Goal: Information Seeking & Learning: Ask a question

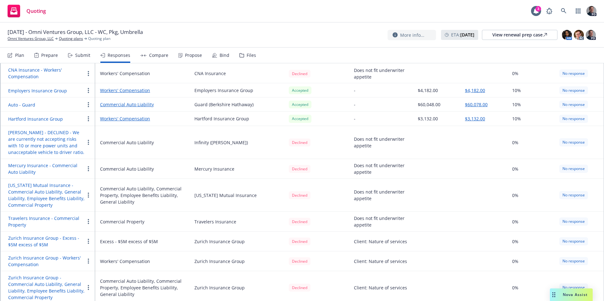
scroll to position [141, 0]
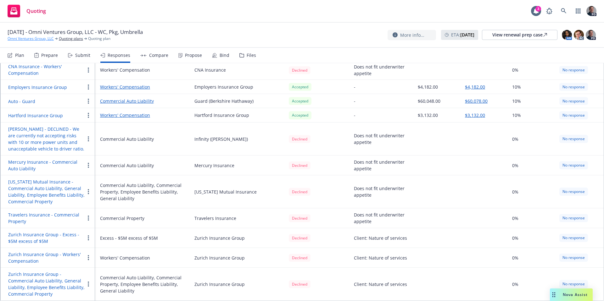
click at [28, 40] on link "Omni Ventures Group, LLC" at bounding box center [31, 39] width 46 height 6
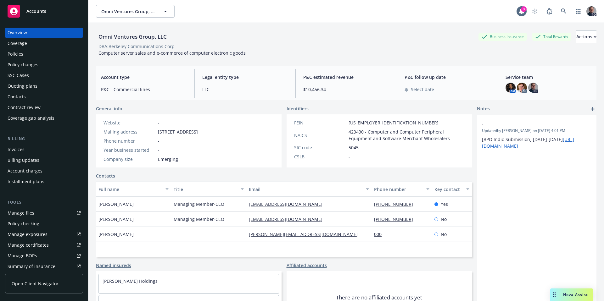
click at [20, 58] on div "Policies" at bounding box center [16, 54] width 16 height 10
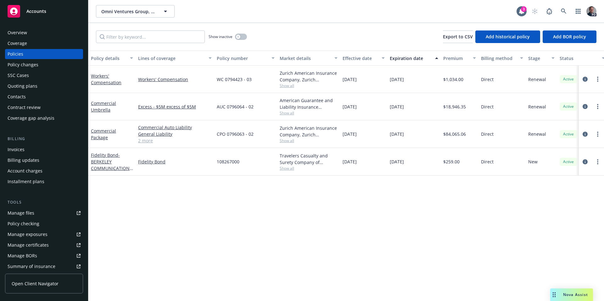
click at [13, 51] on div "Policies" at bounding box center [16, 54] width 16 height 10
click at [12, 53] on div "Policies" at bounding box center [16, 54] width 16 height 10
click at [566, 8] on icon at bounding box center [564, 11] width 6 height 6
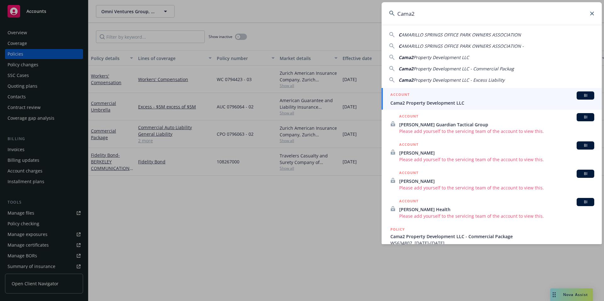
type input "Cama2"
click at [458, 97] on div "ACCOUNT BI" at bounding box center [492, 95] width 204 height 8
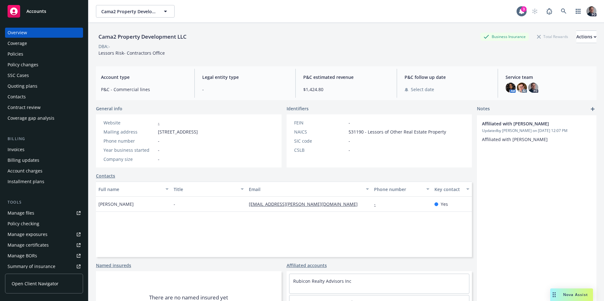
click at [30, 59] on div "Policies" at bounding box center [44, 54] width 73 height 10
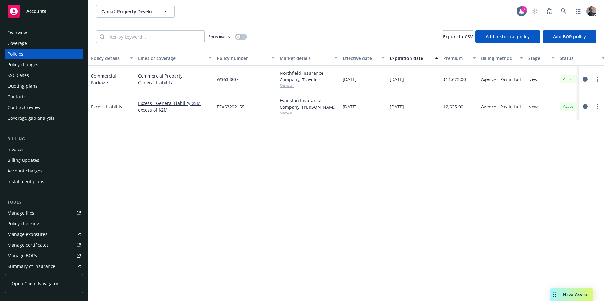
click at [28, 34] on div "Overview" at bounding box center [44, 33] width 73 height 10
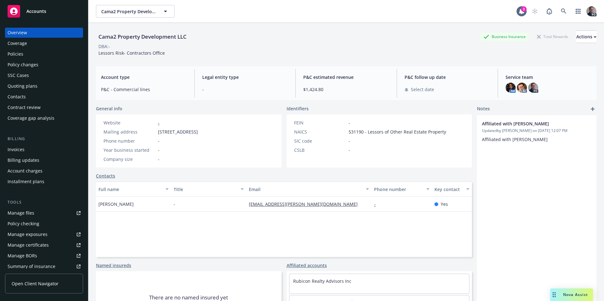
click at [34, 68] on div "Policy changes" at bounding box center [23, 65] width 31 height 10
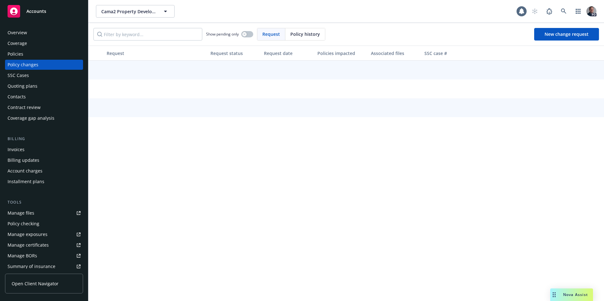
click at [30, 57] on div "Policies" at bounding box center [44, 54] width 73 height 10
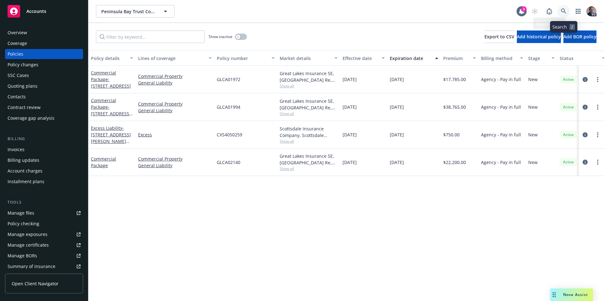
click at [562, 14] on icon at bounding box center [564, 11] width 6 height 6
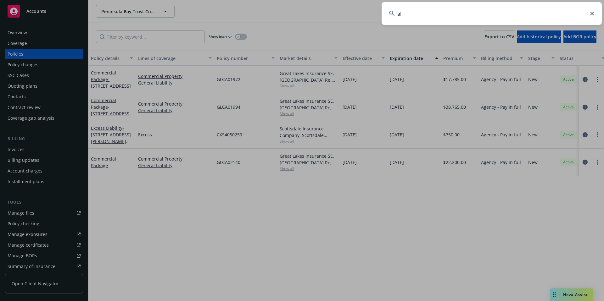
type input "a"
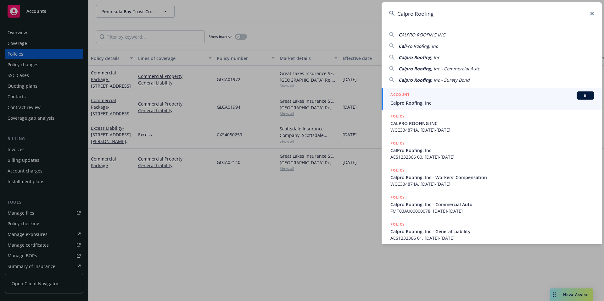
type input "Calpro Roofing"
drag, startPoint x: 443, startPoint y: 96, endPoint x: 459, endPoint y: 89, distance: 17.8
click at [443, 96] on div "ACCOUNT BI" at bounding box center [492, 95] width 204 height 8
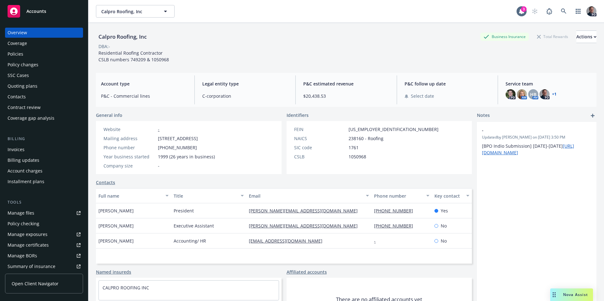
click at [24, 55] on div "Policies" at bounding box center [44, 54] width 73 height 10
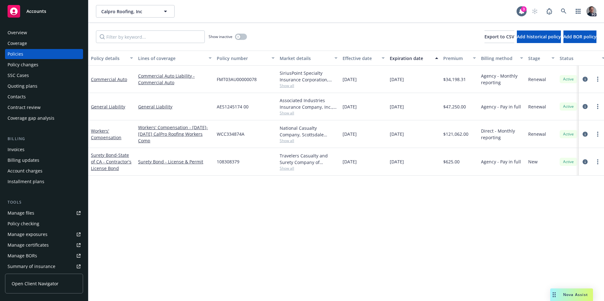
click at [17, 46] on div "Coverage" at bounding box center [17, 43] width 19 height 10
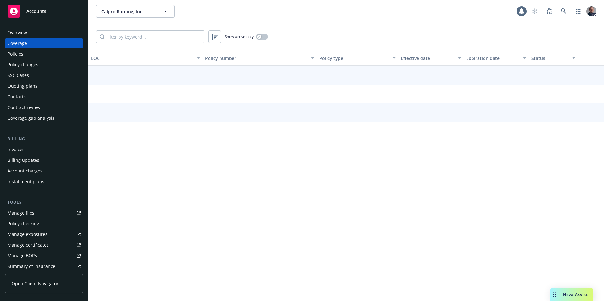
click at [20, 34] on div "Overview" at bounding box center [17, 33] width 19 height 10
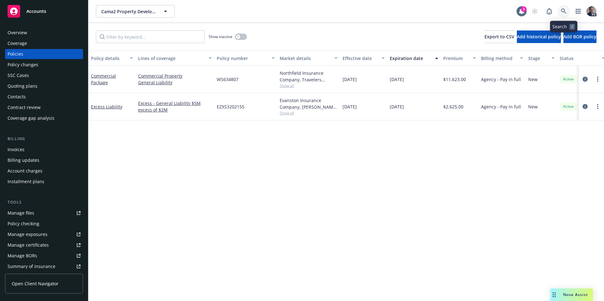
click at [568, 12] on link at bounding box center [563, 11] width 13 height 13
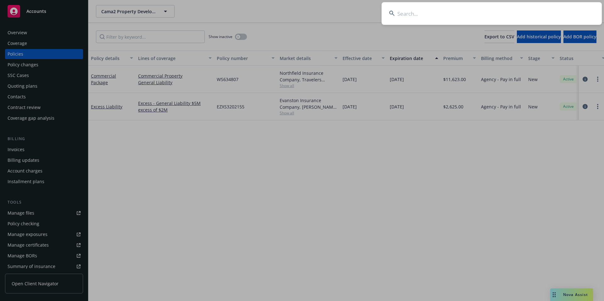
type input "h"
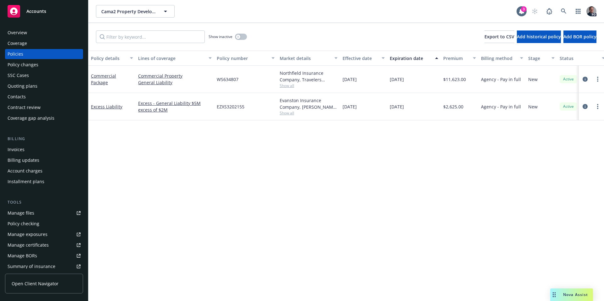
drag, startPoint x: 306, startPoint y: 164, endPoint x: 295, endPoint y: 157, distance: 13.8
click at [562, 9] on icon at bounding box center [563, 10] width 5 height 5
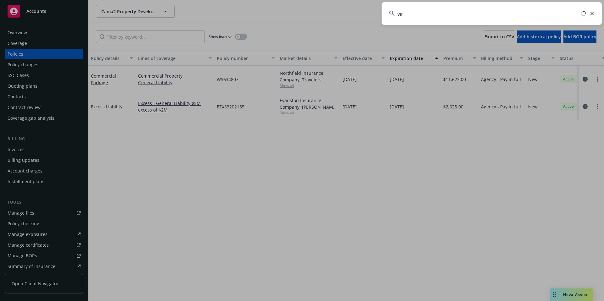
type input "viru"
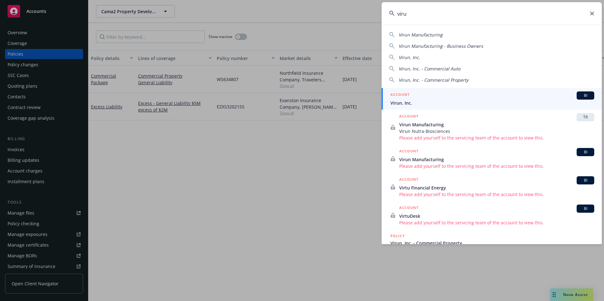
click at [437, 96] on div "ACCOUNT BI" at bounding box center [492, 95] width 204 height 8
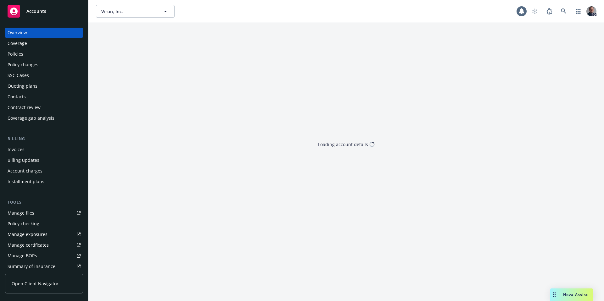
click at [573, 297] on span "Nova Assist" at bounding box center [575, 294] width 25 height 5
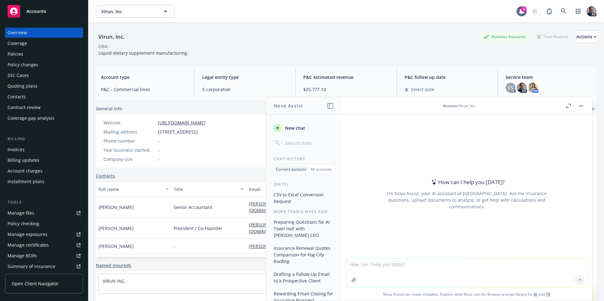
click at [401, 259] on textarea at bounding box center [466, 273] width 241 height 29
type textarea "T"
type textarea "What are the property limit on viruns hartford policy"
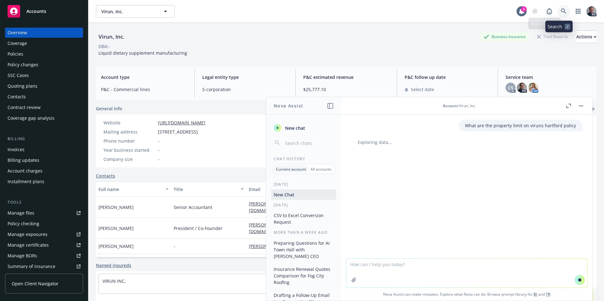
click at [557, 14] on link at bounding box center [563, 11] width 13 height 13
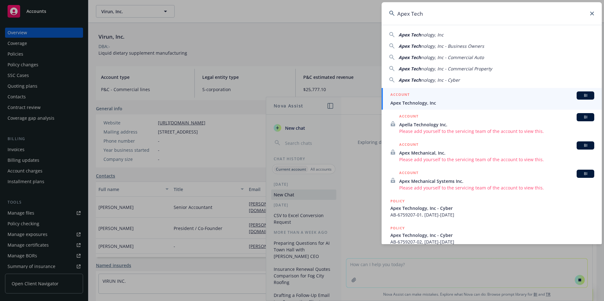
type input "Apex Tech"
click at [433, 95] on div "ACCOUNT BI" at bounding box center [492, 95] width 204 height 8
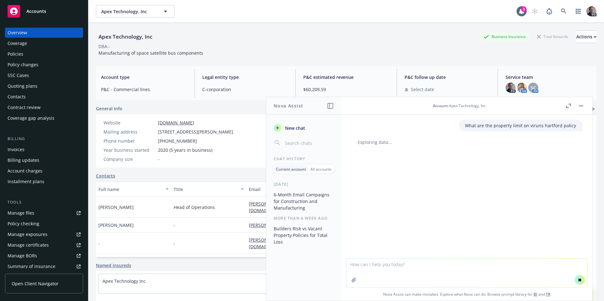
click at [585, 107] on header "Account : Apex Technology, Inc" at bounding box center [466, 106] width 251 height 18
click at [583, 107] on button "button" at bounding box center [581, 106] width 8 height 8
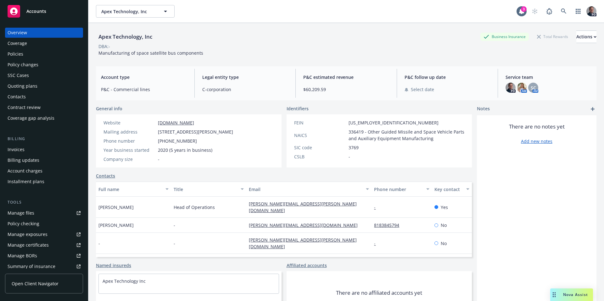
click at [16, 58] on div "Policies" at bounding box center [16, 54] width 16 height 10
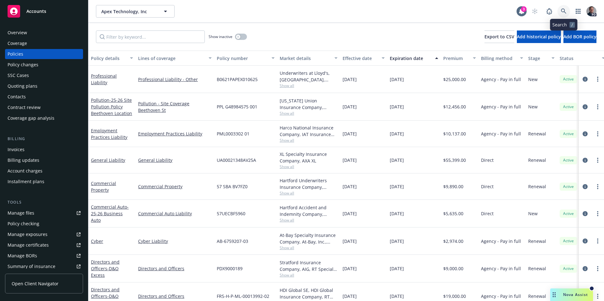
click at [563, 12] on icon at bounding box center [564, 11] width 6 height 6
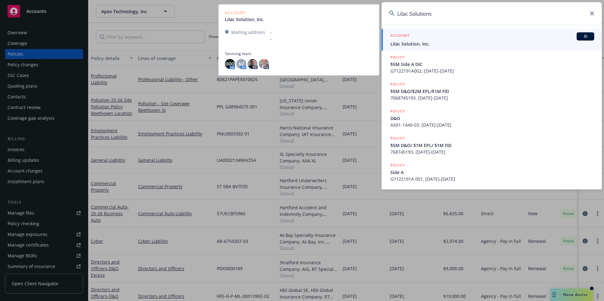
type input "Lilac Solutions"
click at [509, 37] on div "ACCOUNT BI" at bounding box center [492, 36] width 204 height 8
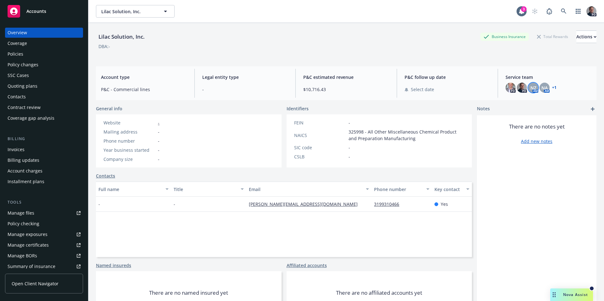
click at [531, 88] on span "NZ" at bounding box center [533, 88] width 6 height 7
click at [541, 88] on span "NA" at bounding box center [544, 88] width 6 height 7
click at [531, 88] on span "NZ" at bounding box center [533, 88] width 6 height 7
click at [517, 88] on img at bounding box center [522, 88] width 10 height 10
click at [507, 88] on img at bounding box center [510, 88] width 10 height 10
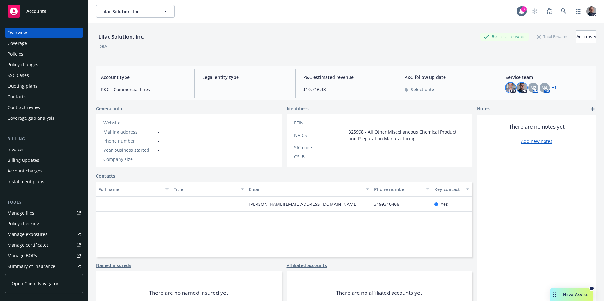
click at [517, 87] on img at bounding box center [522, 88] width 10 height 10
click at [30, 53] on div "Policies" at bounding box center [44, 54] width 73 height 10
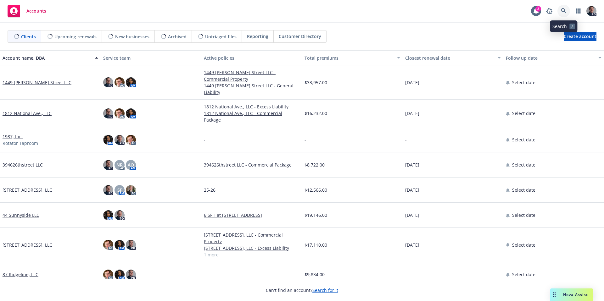
click at [565, 13] on icon at bounding box center [564, 11] width 6 height 6
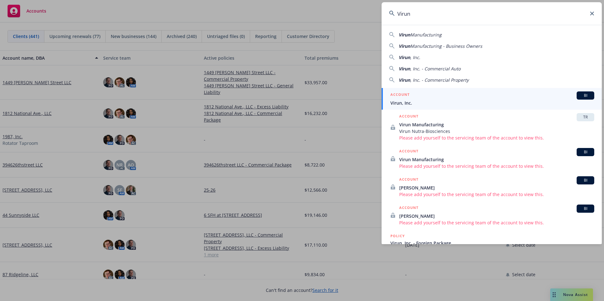
type input "Virun"
click at [448, 96] on div "ACCOUNT BI" at bounding box center [492, 95] width 204 height 8
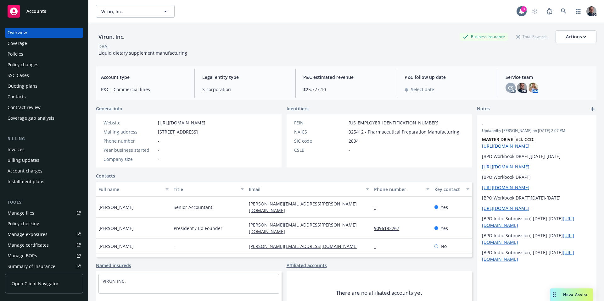
click at [573, 296] on span "Nova Assist" at bounding box center [575, 294] width 25 height 5
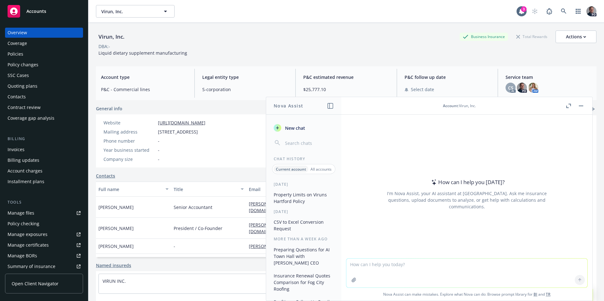
click at [383, 262] on textarea at bounding box center [466, 273] width 241 height 29
type textarea "Hi Nova, what is the clients property limits within their Hartford policy"
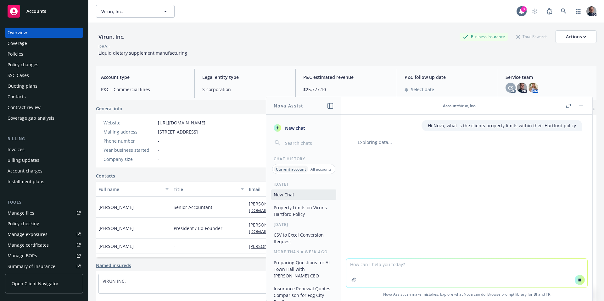
click at [566, 107] on icon "button" at bounding box center [567, 107] width 2 height 2
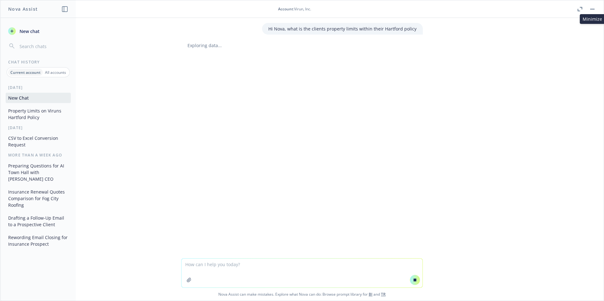
click at [589, 9] on button "button" at bounding box center [592, 9] width 8 height 8
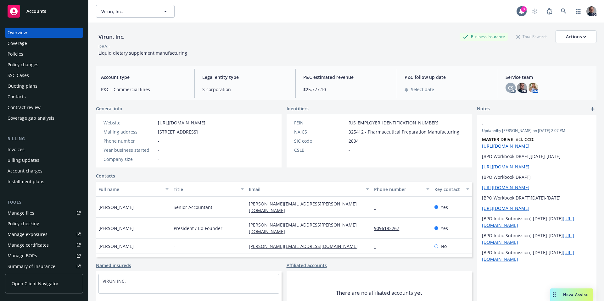
click at [575, 296] on span "Nova Assist" at bounding box center [575, 294] width 25 height 5
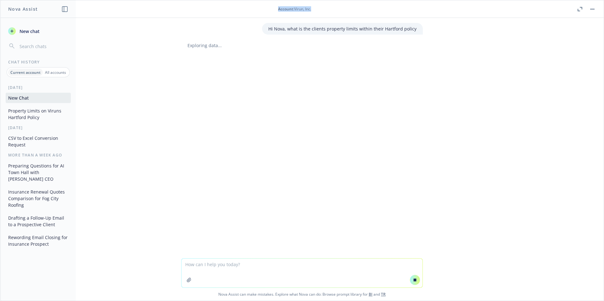
drag, startPoint x: 286, startPoint y: 5, endPoint x: 316, endPoint y: 7, distance: 29.6
click at [316, 7] on header "Account : Virun, Inc." at bounding box center [301, 9] width 603 height 18
drag, startPoint x: 374, startPoint y: 29, endPoint x: 387, endPoint y: 30, distance: 12.9
click at [387, 30] on p "Hi Nova, what is the clients property limits within their Hartford policy" at bounding box center [342, 28] width 148 height 7
drag, startPoint x: 379, startPoint y: 30, endPoint x: 374, endPoint y: 29, distance: 5.2
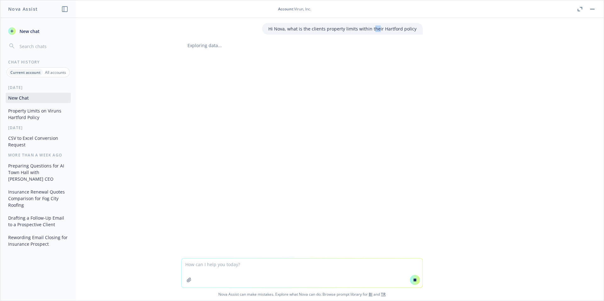
click at [374, 29] on p "Hi Nova, what is the clients property limits within their Hartford policy" at bounding box center [342, 28] width 148 height 7
click at [377, 29] on p "Hi Nova, what is the clients property limits within their Hartford policy" at bounding box center [342, 28] width 148 height 7
click at [381, 29] on p "Hi Nova, what is the clients property limits within their Hartford policy" at bounding box center [342, 28] width 148 height 7
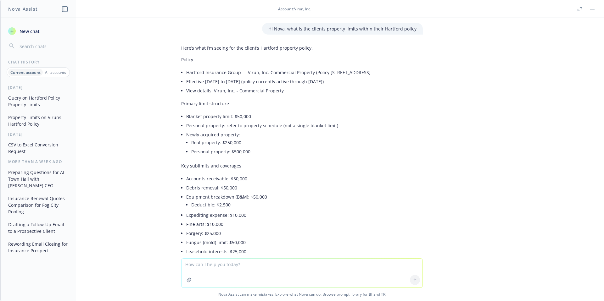
click at [589, 9] on button "button" at bounding box center [592, 9] width 8 height 8
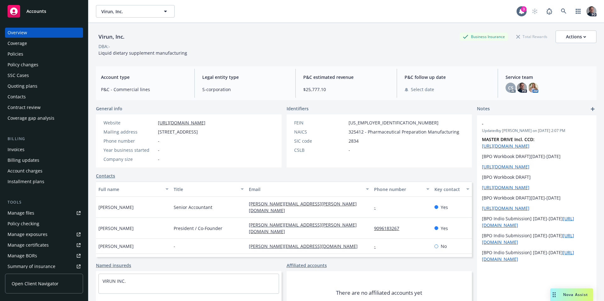
click at [561, 296] on div "Nova Assist" at bounding box center [575, 294] width 35 height 5
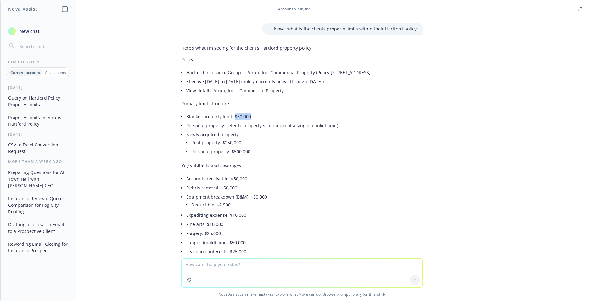
drag, startPoint x: 242, startPoint y: 116, endPoint x: 228, endPoint y: 117, distance: 14.2
click at [228, 117] on li "Blanket property limit: $50,000" at bounding box center [304, 116] width 236 height 9
drag, startPoint x: 263, startPoint y: 155, endPoint x: 225, endPoint y: 154, distance: 37.8
click at [225, 154] on li "Personal property: $500,000" at bounding box center [306, 151] width 231 height 9
click at [281, 192] on li "Debris removal: $50,000" at bounding box center [304, 187] width 236 height 9
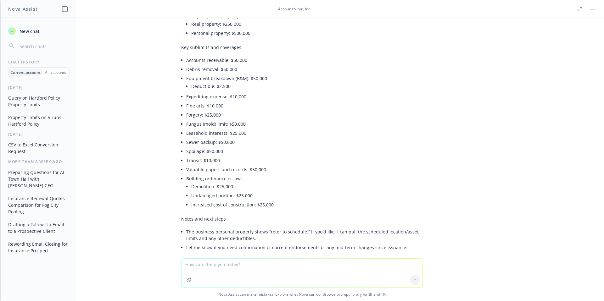
scroll to position [141, 0]
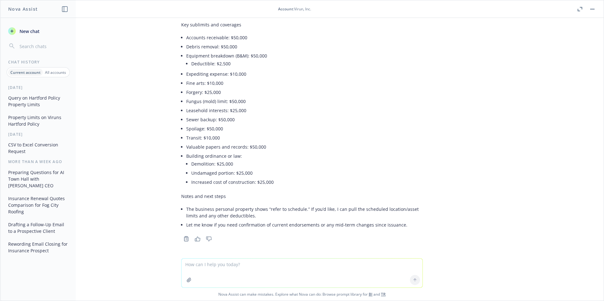
click at [288, 271] on textarea at bounding box center [301, 273] width 241 height 29
type textarea "J"
type textarea "Hey there is a piece of equipment worth $100K+ that is in-transit why is this n…"
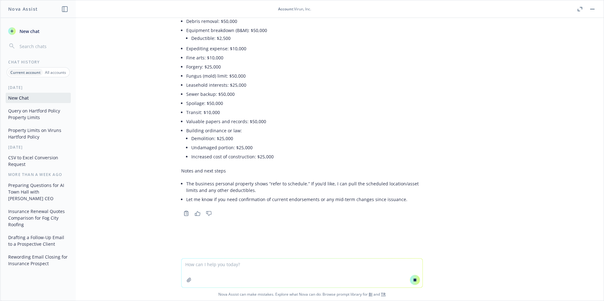
scroll to position [167, 0]
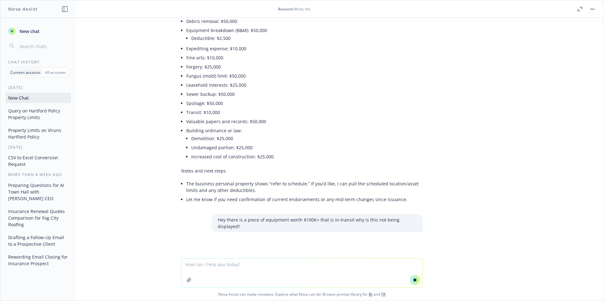
click at [593, 10] on button "button" at bounding box center [592, 9] width 8 height 8
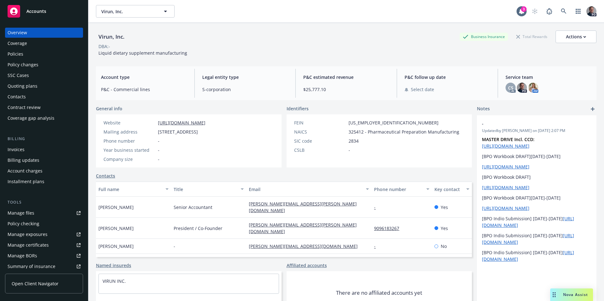
click at [11, 53] on div "Policies" at bounding box center [16, 54] width 16 height 10
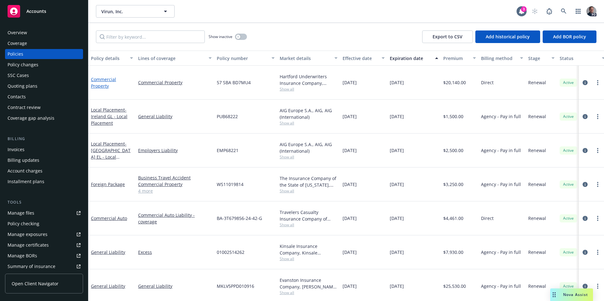
click at [108, 82] on link "Commercial Property" at bounding box center [103, 82] width 25 height 13
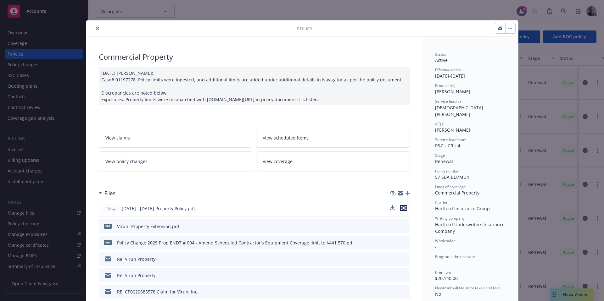
click at [402, 209] on icon "preview file" at bounding box center [404, 208] width 6 height 4
click at [558, 297] on div "Policy Commercial Property 08/08/2024 Galib Sheik: Case# 01197278: Policy limit…" at bounding box center [302, 150] width 604 height 301
click at [566, 296] on div "Policy Commercial Property 08/08/2024 Galib Sheik: Case# 01197278: Policy limit…" at bounding box center [302, 150] width 604 height 301
click at [567, 290] on div "Policy Commercial Property 08/08/2024 Galib Sheik: Case# 01197278: Policy limit…" at bounding box center [302, 150] width 604 height 301
click at [97, 29] on icon "close" at bounding box center [98, 28] width 4 height 4
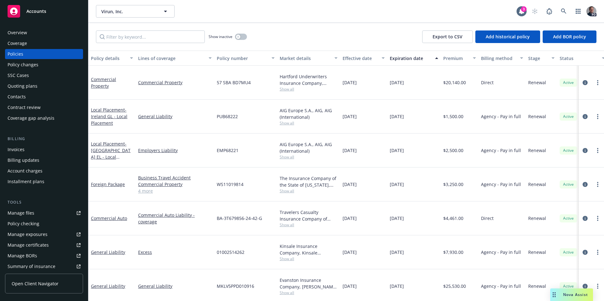
click at [560, 296] on div "Nova Assist" at bounding box center [575, 294] width 35 height 5
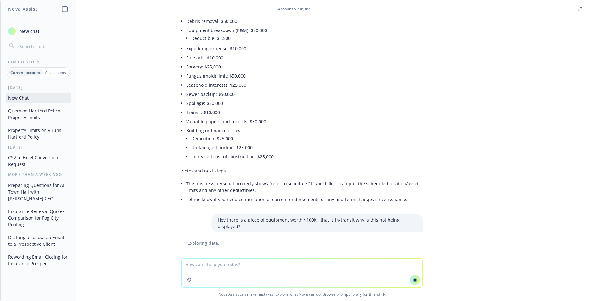
click at [300, 260] on textarea at bounding box center [301, 273] width 241 height 29
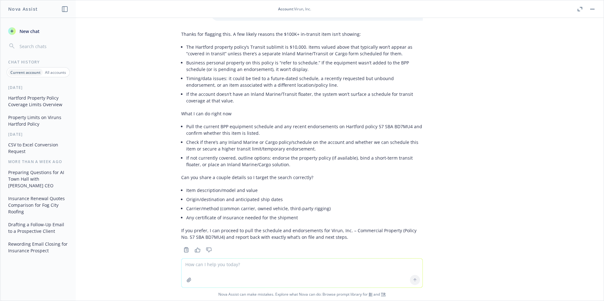
scroll to position [394, 0]
